Goal: Contribute content

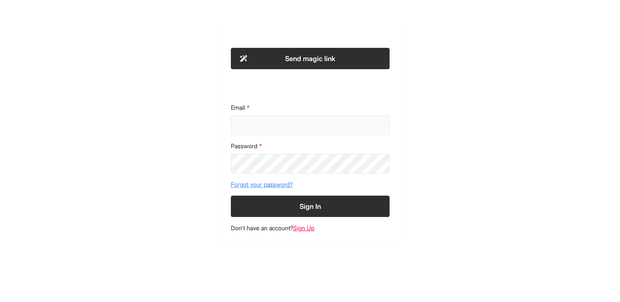
type input "**********"
click at [298, 208] on button "Sign In" at bounding box center [310, 205] width 159 height 21
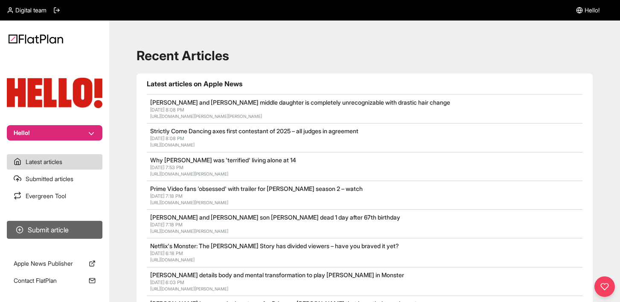
click at [66, 235] on button "Submit article" at bounding box center [55, 230] width 96 height 18
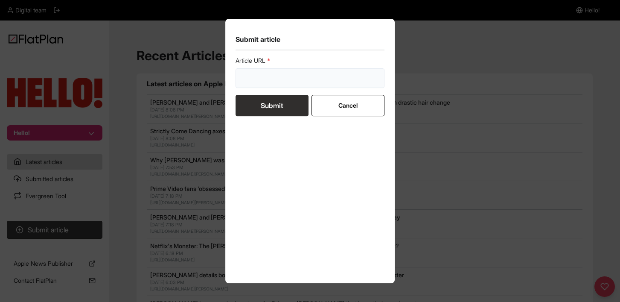
click at [284, 82] on input "url" at bounding box center [310, 78] width 149 height 20
paste input "[URL][DOMAIN_NAME]"
type input "[URL][DOMAIN_NAME]"
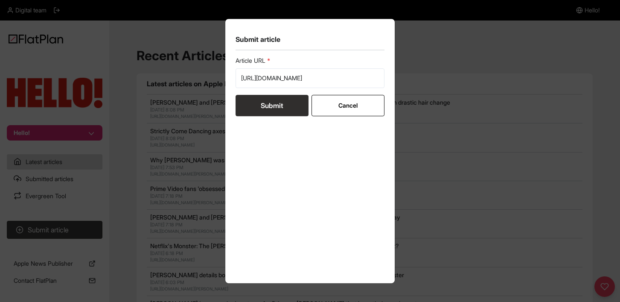
click at [265, 107] on button "Submit" at bounding box center [272, 105] width 73 height 21
